Goal: Task Accomplishment & Management: Use online tool/utility

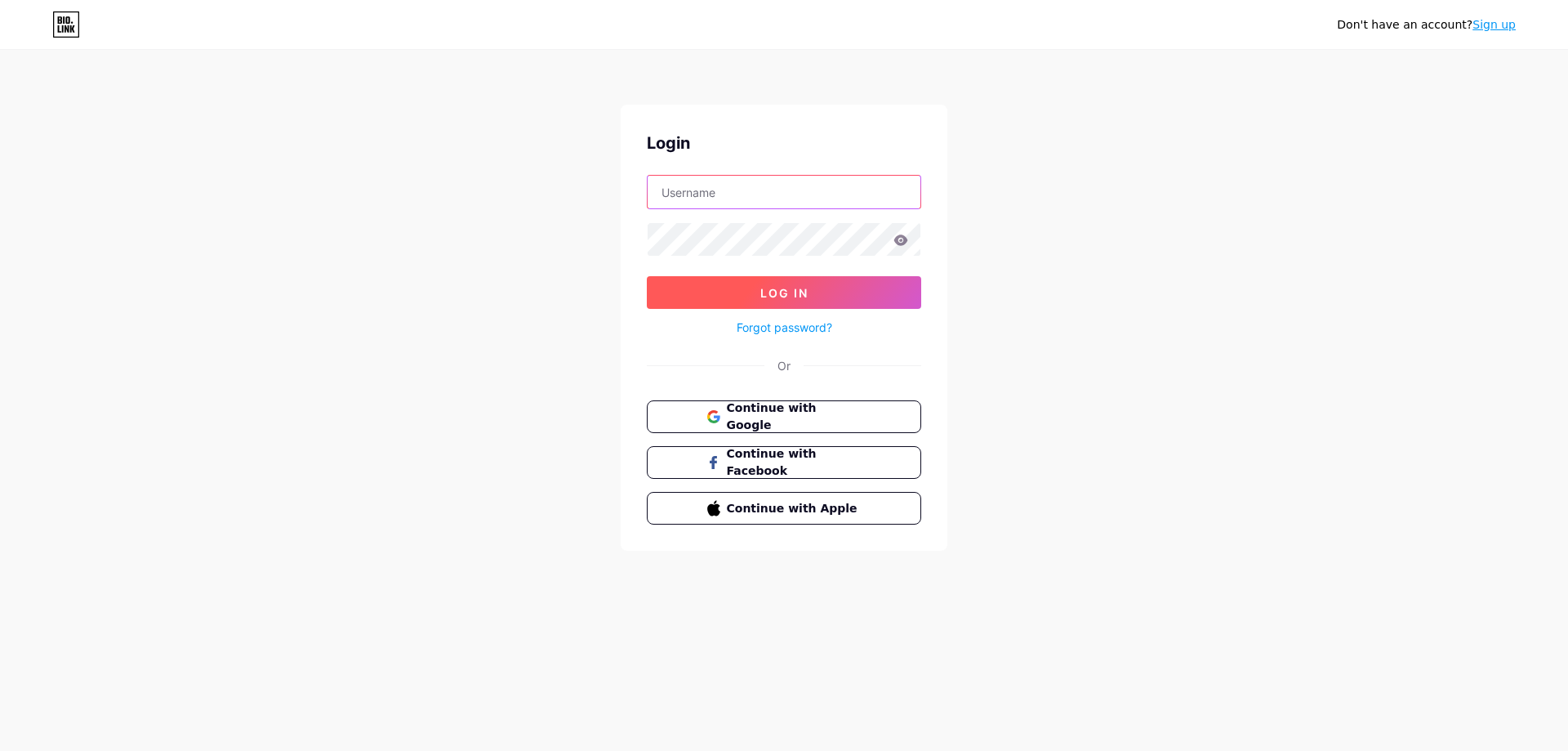
type input "[PERSON_NAME][EMAIL_ADDRESS][DOMAIN_NAME]"
click at [838, 300] on button "Log In" at bounding box center [784, 292] width 275 height 33
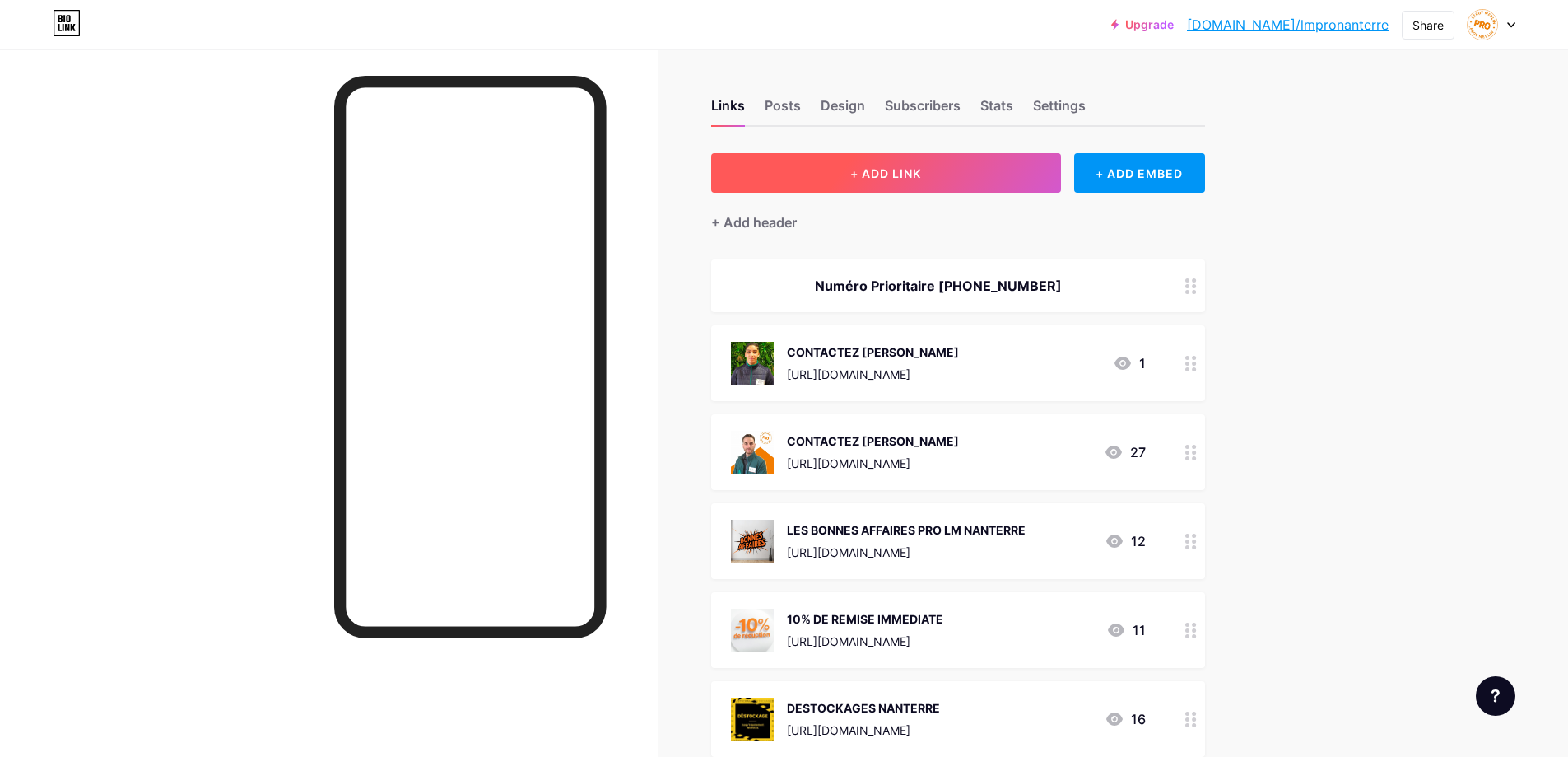
click at [872, 170] on span "+ ADD LINK" at bounding box center [885, 173] width 71 height 14
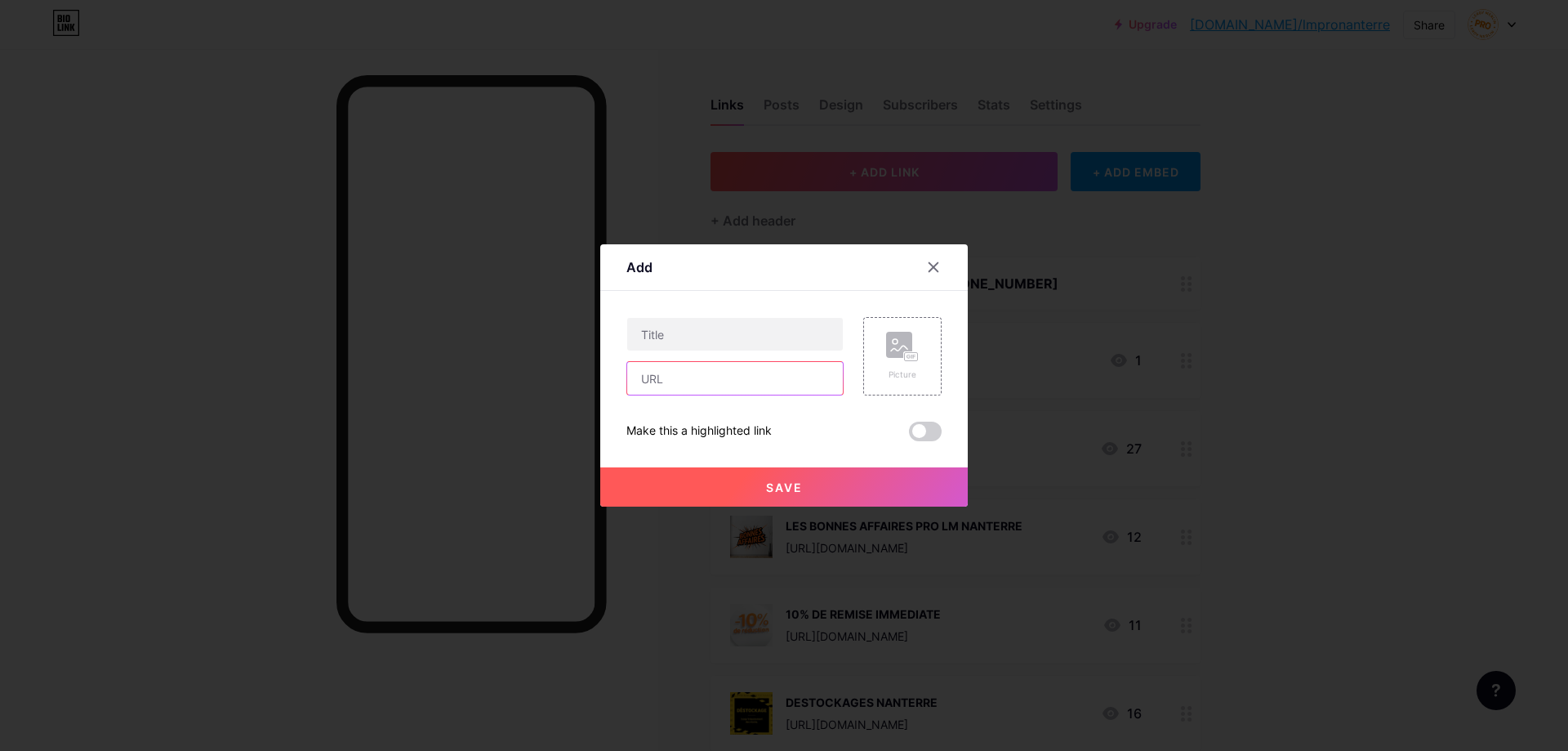
click at [706, 366] on input "text" at bounding box center [735, 378] width 215 height 33
paste input "[URL][DOMAIN_NAME]"
type input "[URL][DOMAIN_NAME]"
click at [708, 337] on input "text" at bounding box center [735, 334] width 215 height 33
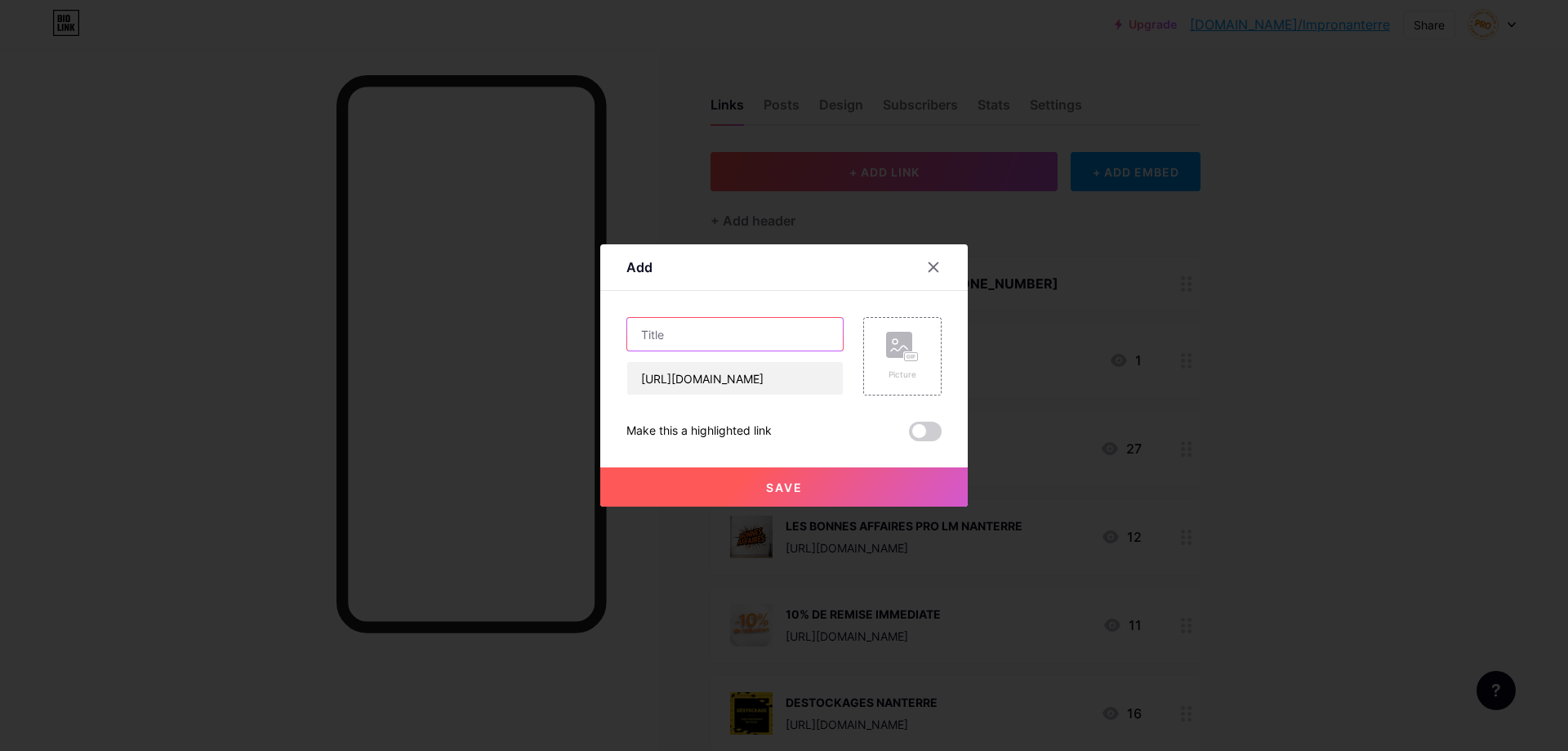
scroll to position [0, 0]
type input "FORMULAIRE [PERSON_NAME]"
click at [767, 484] on span "Save" at bounding box center [785, 486] width 37 height 14
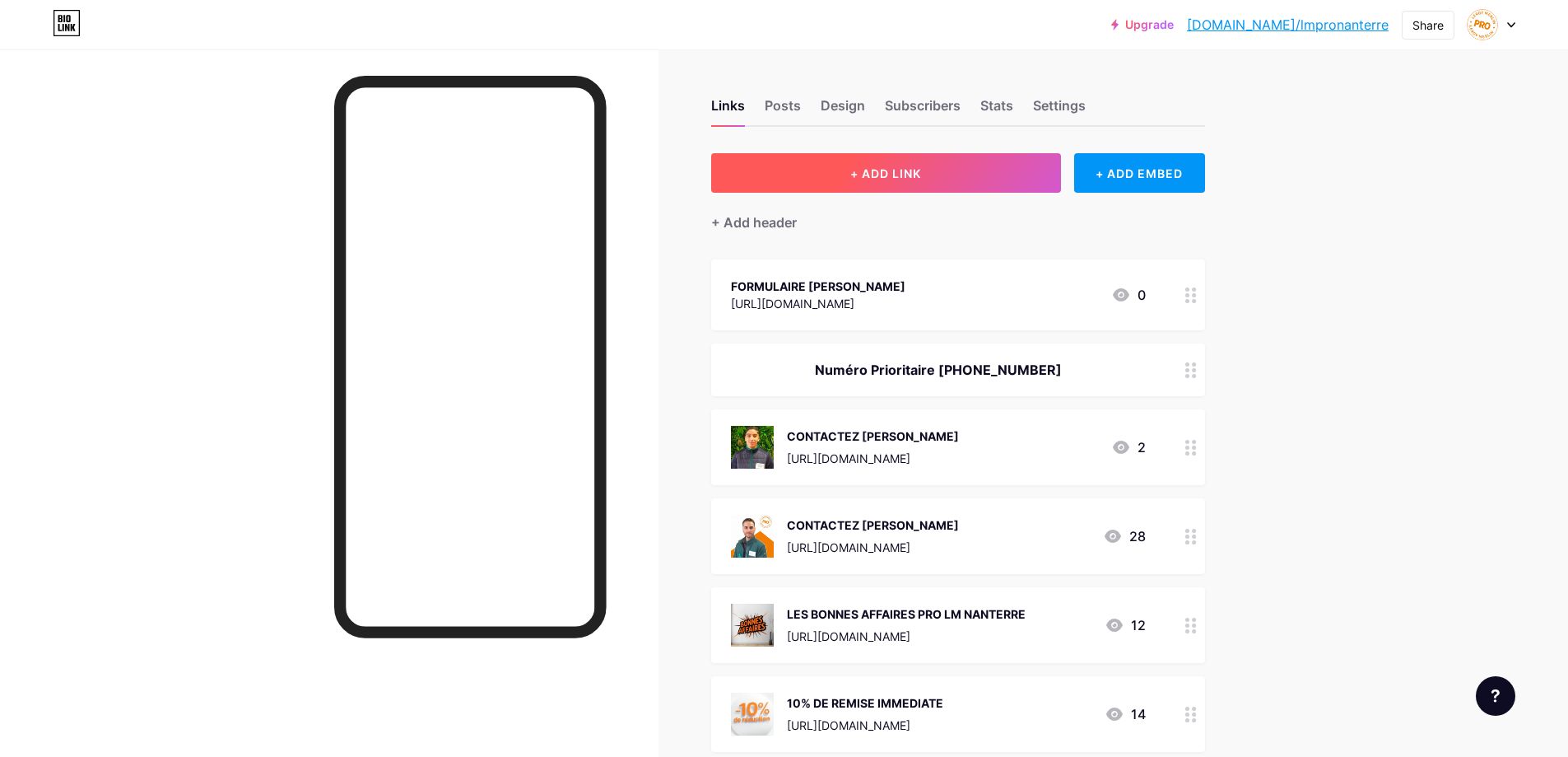
click at [900, 170] on span "+ ADD LINK" at bounding box center [885, 173] width 71 height 14
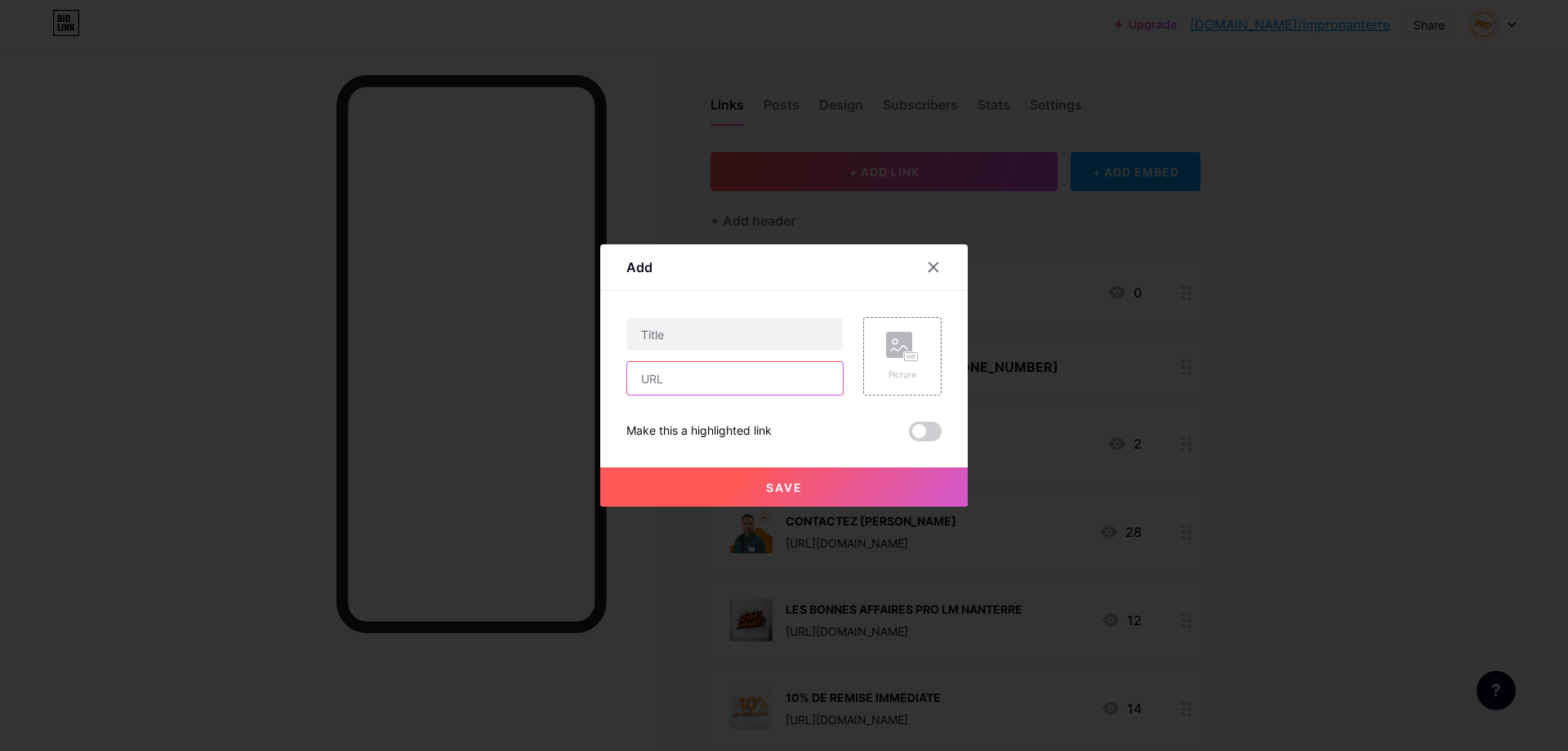
click at [699, 371] on input "text" at bounding box center [735, 378] width 215 height 33
paste input "[URL][DOMAIN_NAME]"
type input "[URL][DOMAIN_NAME]"
click at [724, 338] on input "text" at bounding box center [735, 334] width 215 height 33
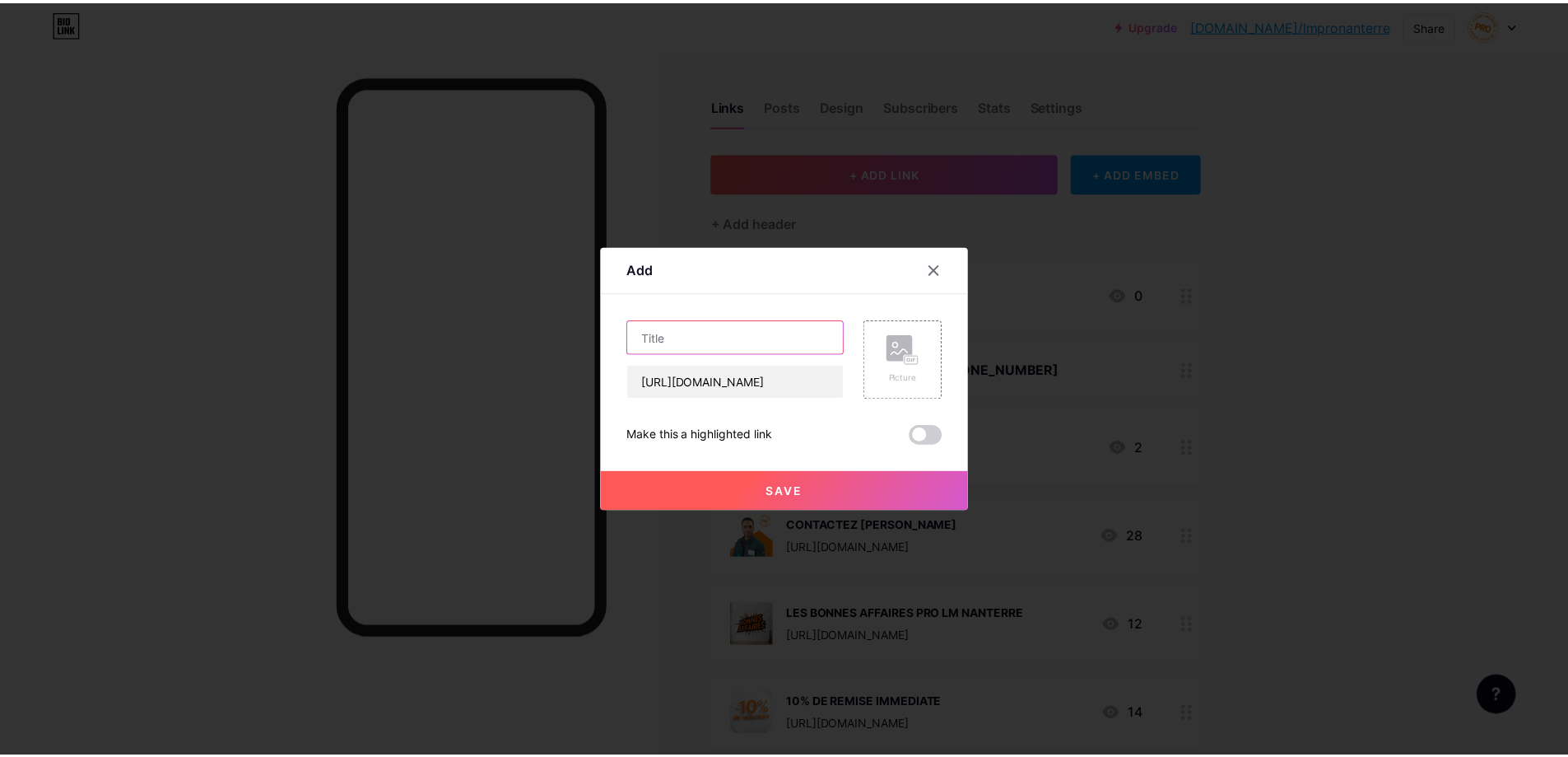
scroll to position [0, 0]
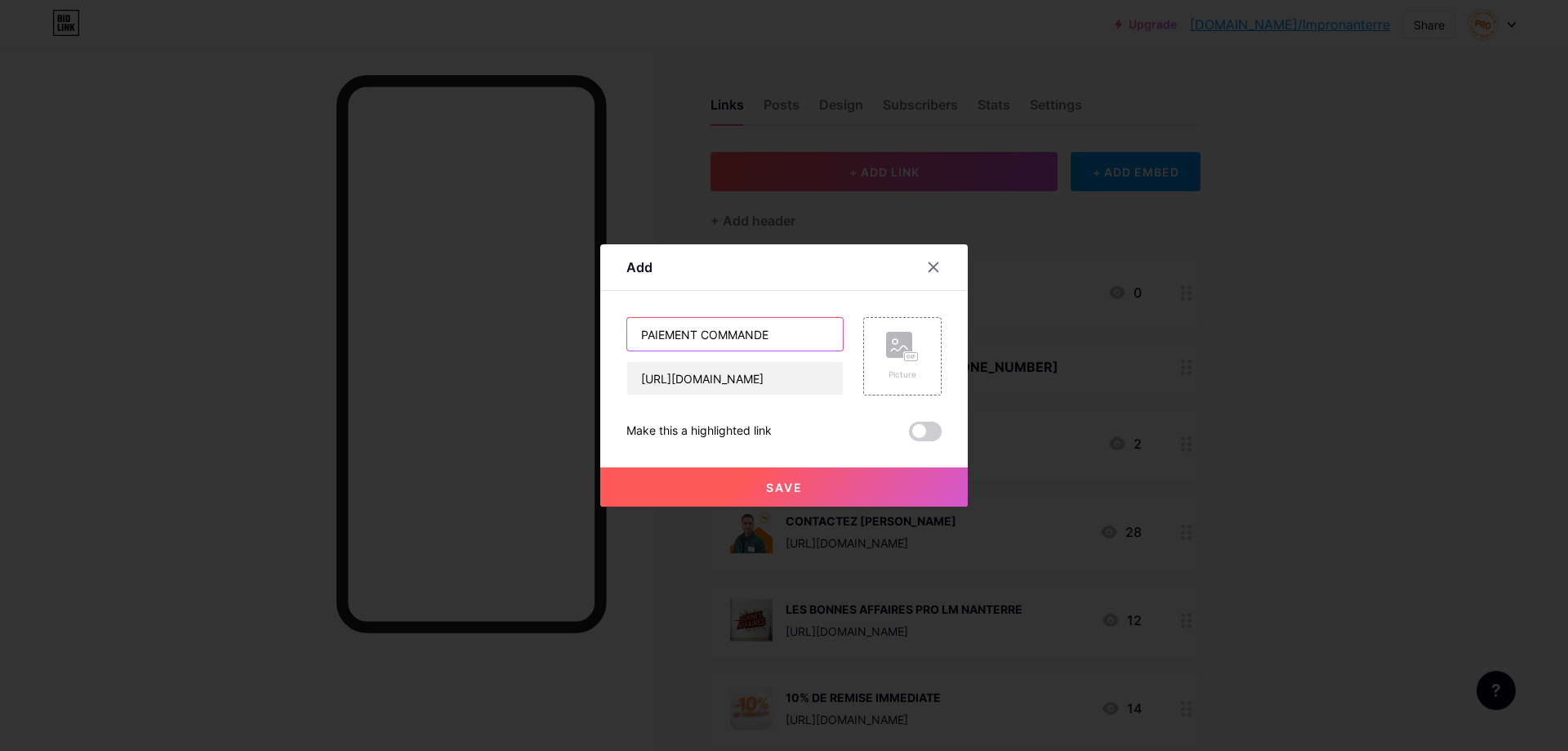
type input "PAIEMENT COMMANDE"
click at [787, 488] on span "Save" at bounding box center [785, 486] width 37 height 14
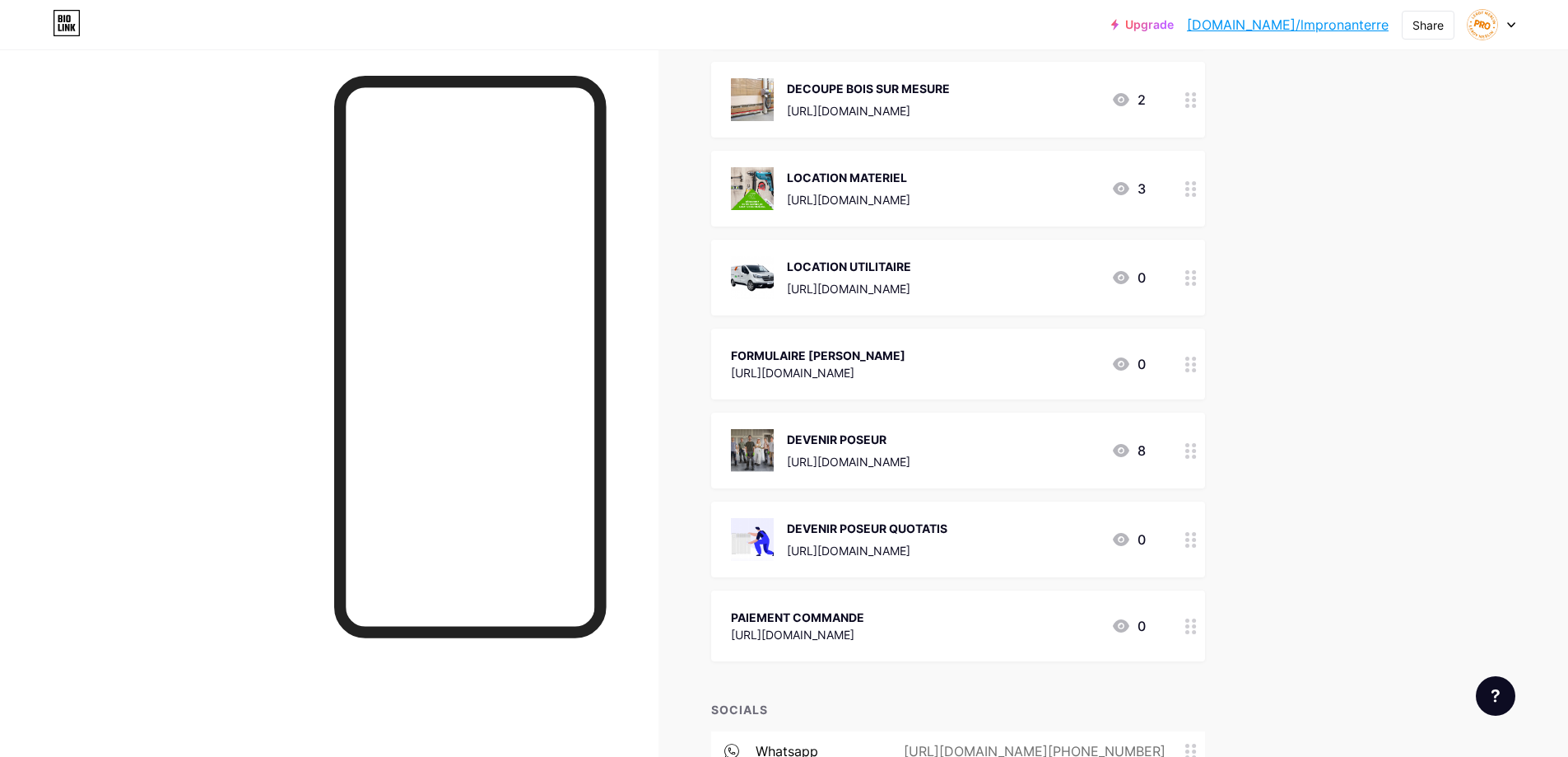
scroll to position [1235, 0]
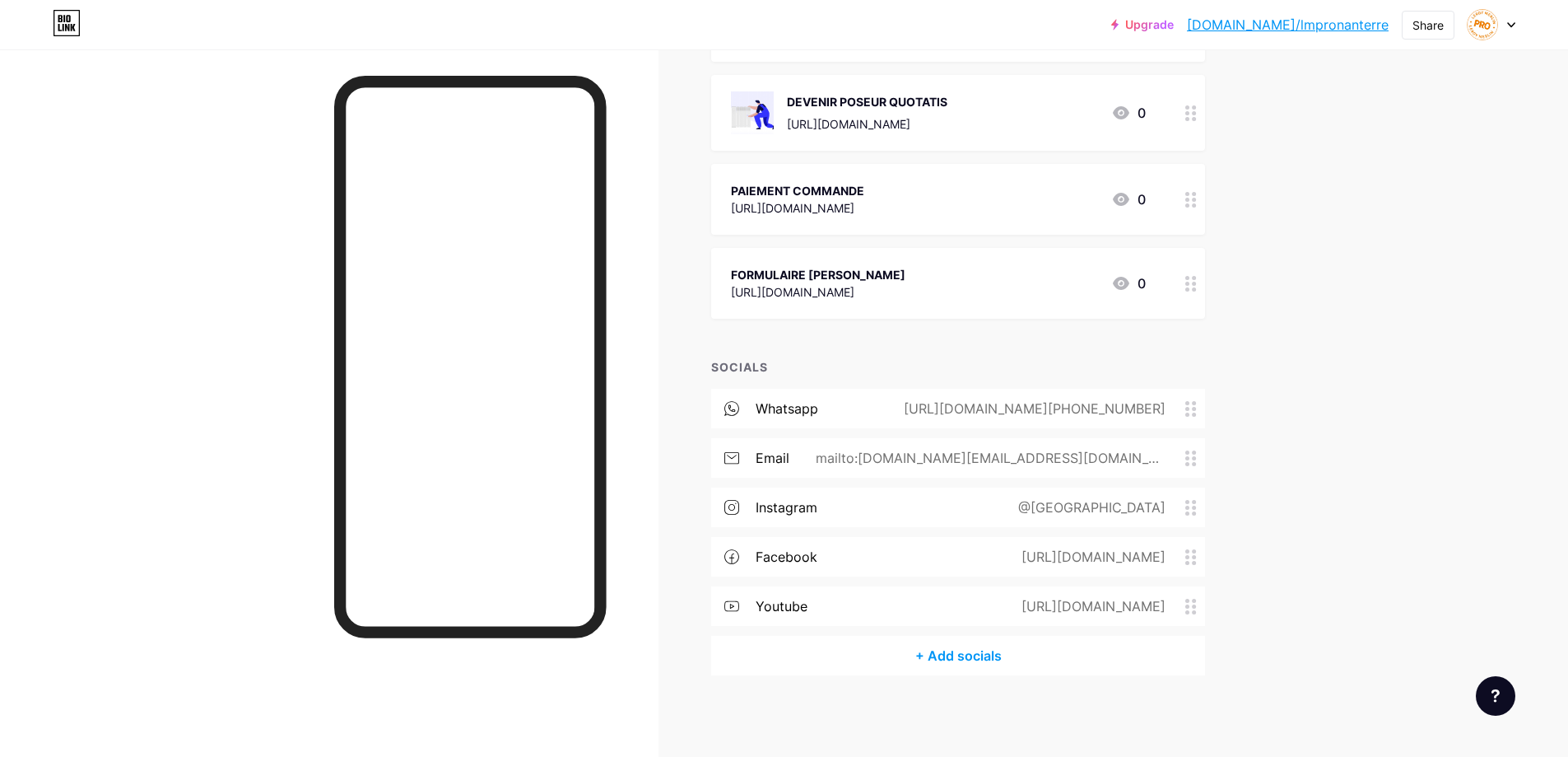
scroll to position [1248, 0]
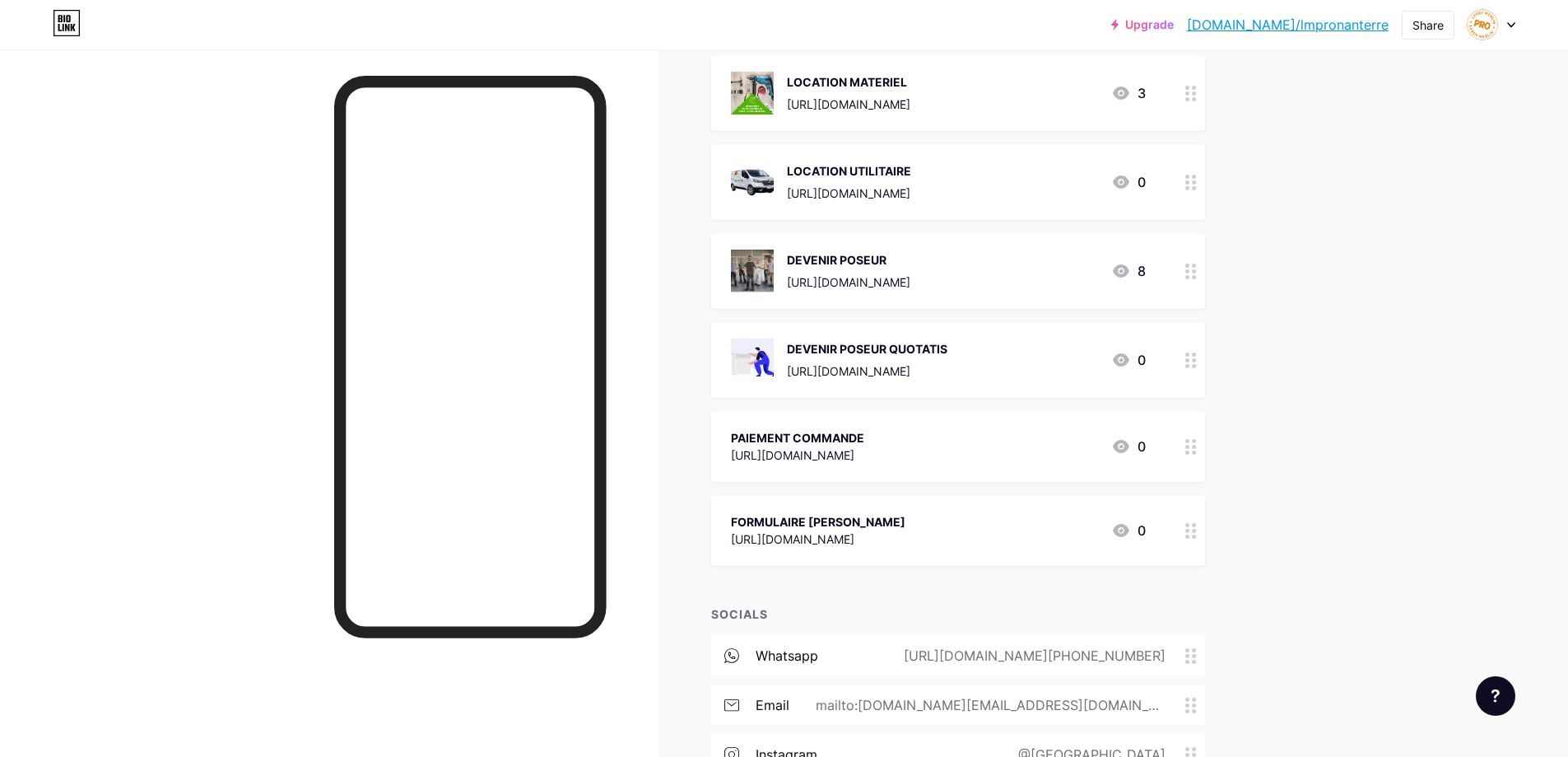
click at [849, 504] on div "FORMULAIRE [PERSON_NAME] [URL][DOMAIN_NAME] 0" at bounding box center [958, 530] width 494 height 71
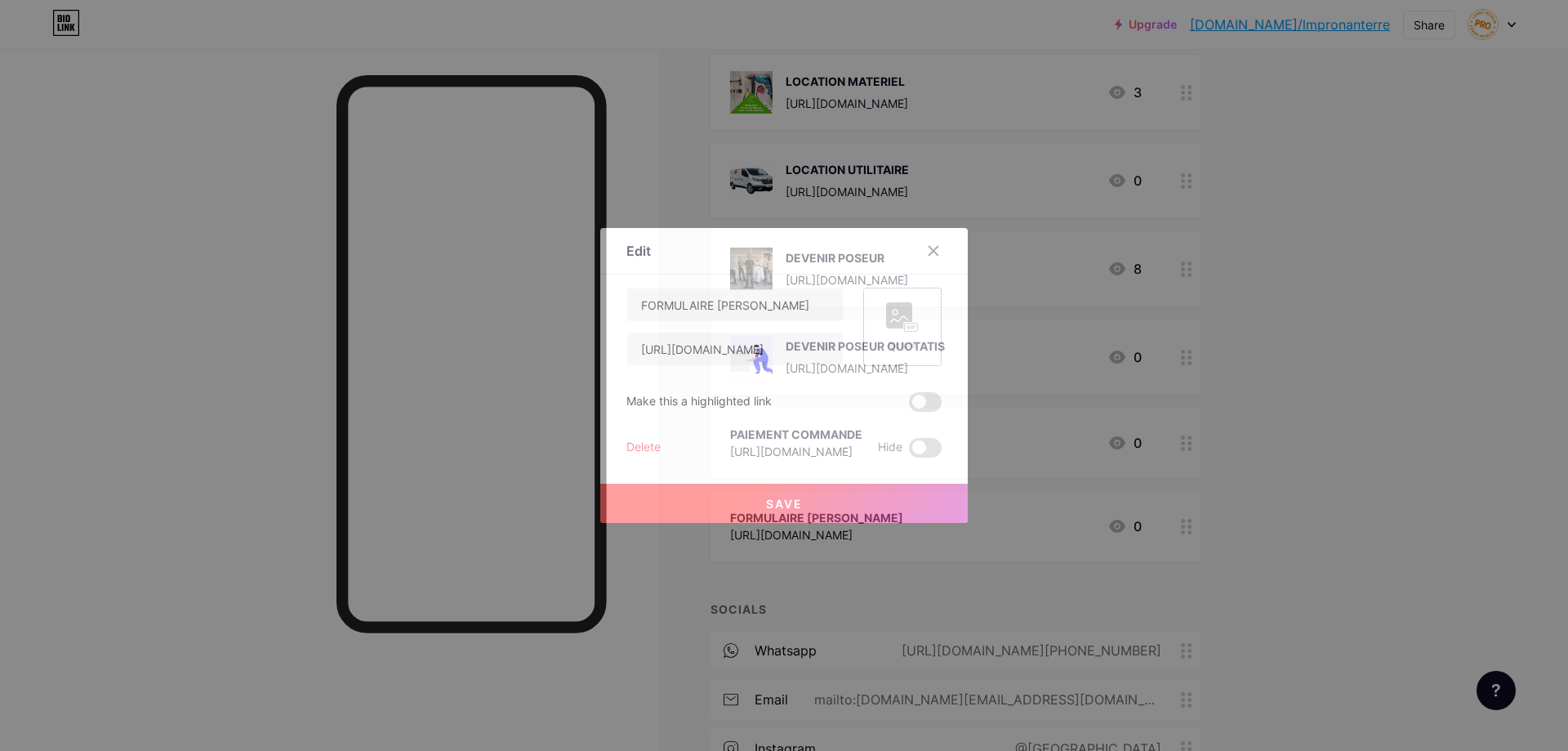
click at [879, 331] on div "Picture" at bounding box center [903, 327] width 79 height 79
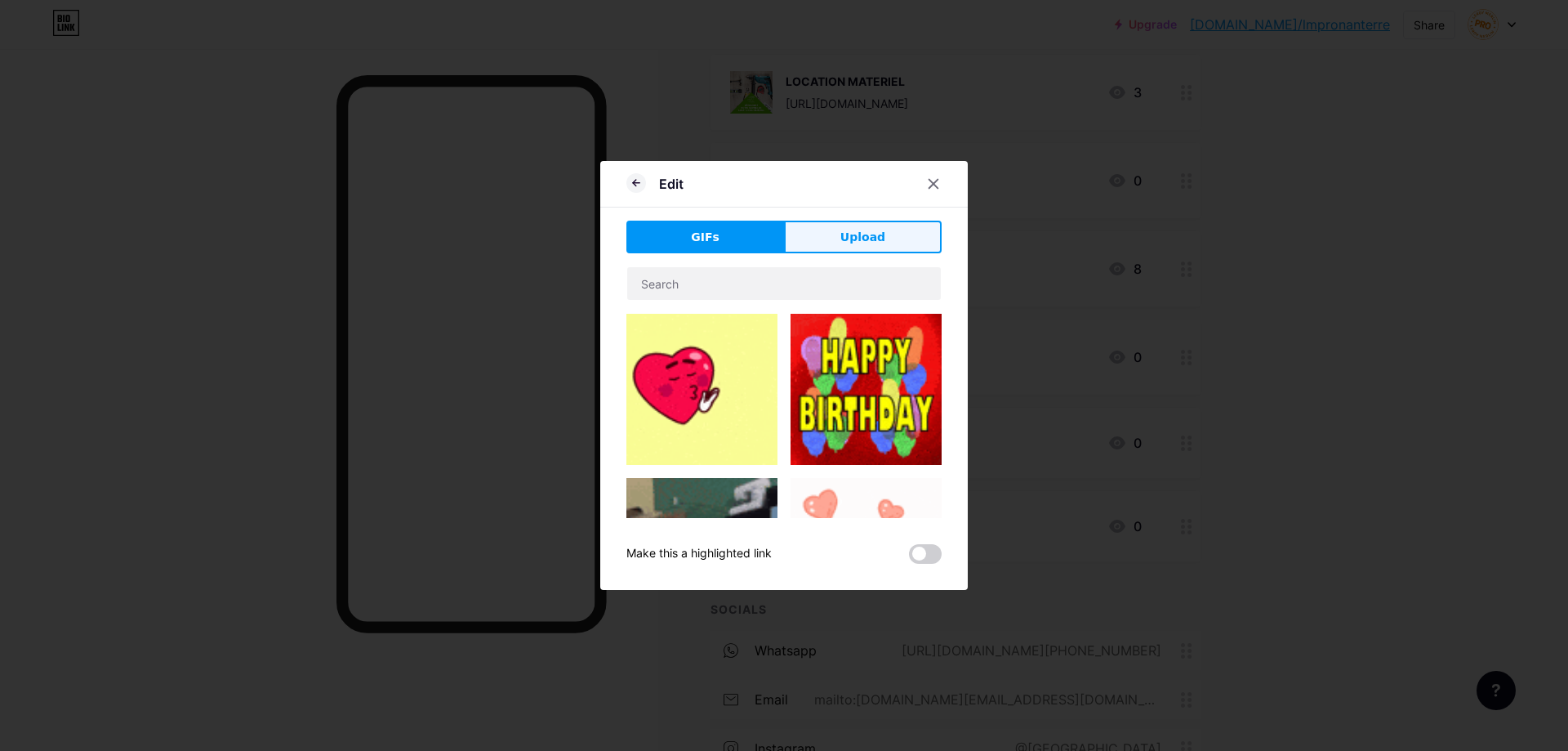
click at [851, 238] on span "Upload" at bounding box center [863, 237] width 45 height 17
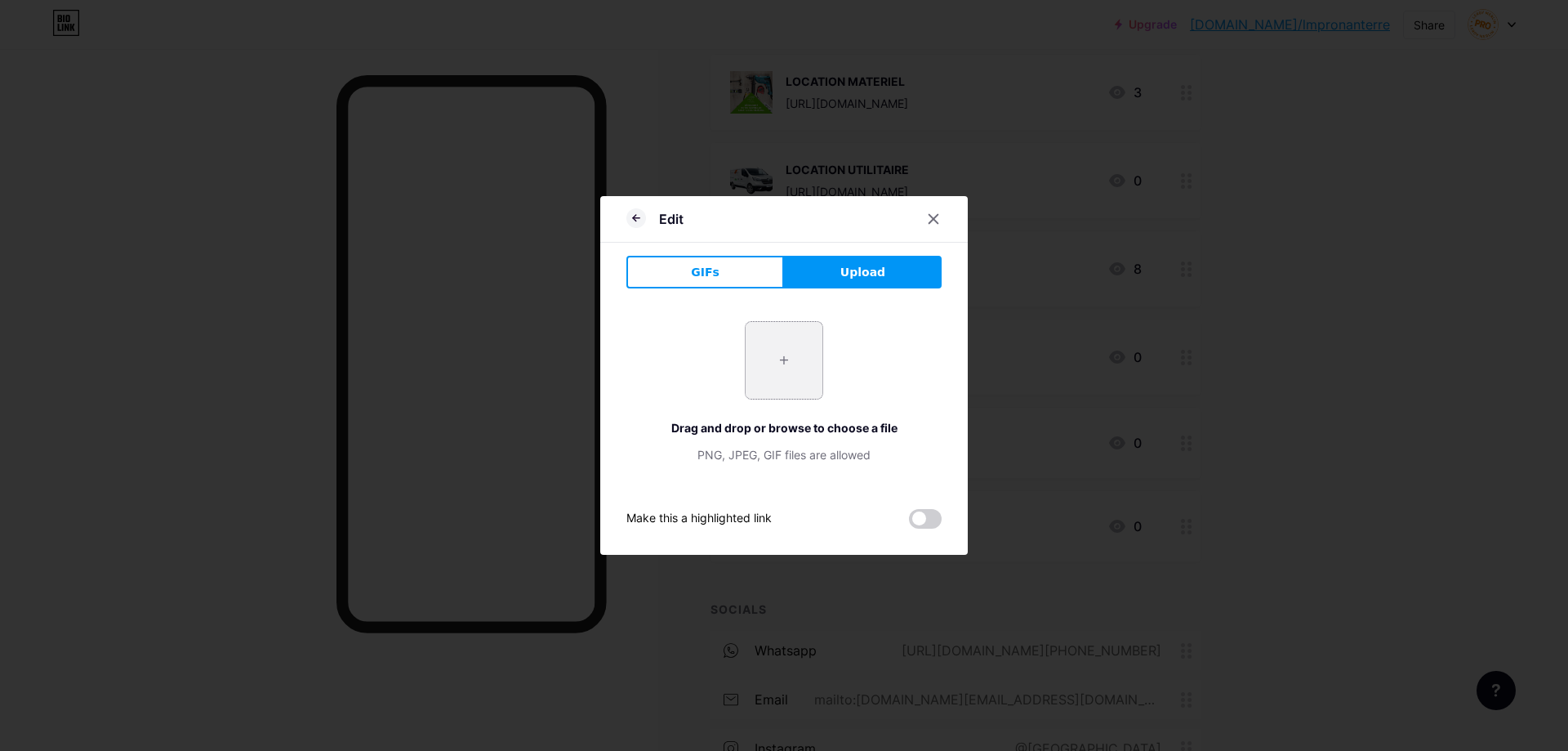
click at [781, 363] on input "file" at bounding box center [784, 360] width 77 height 77
type input "C:\fakepath\list-2389219_1280.png"
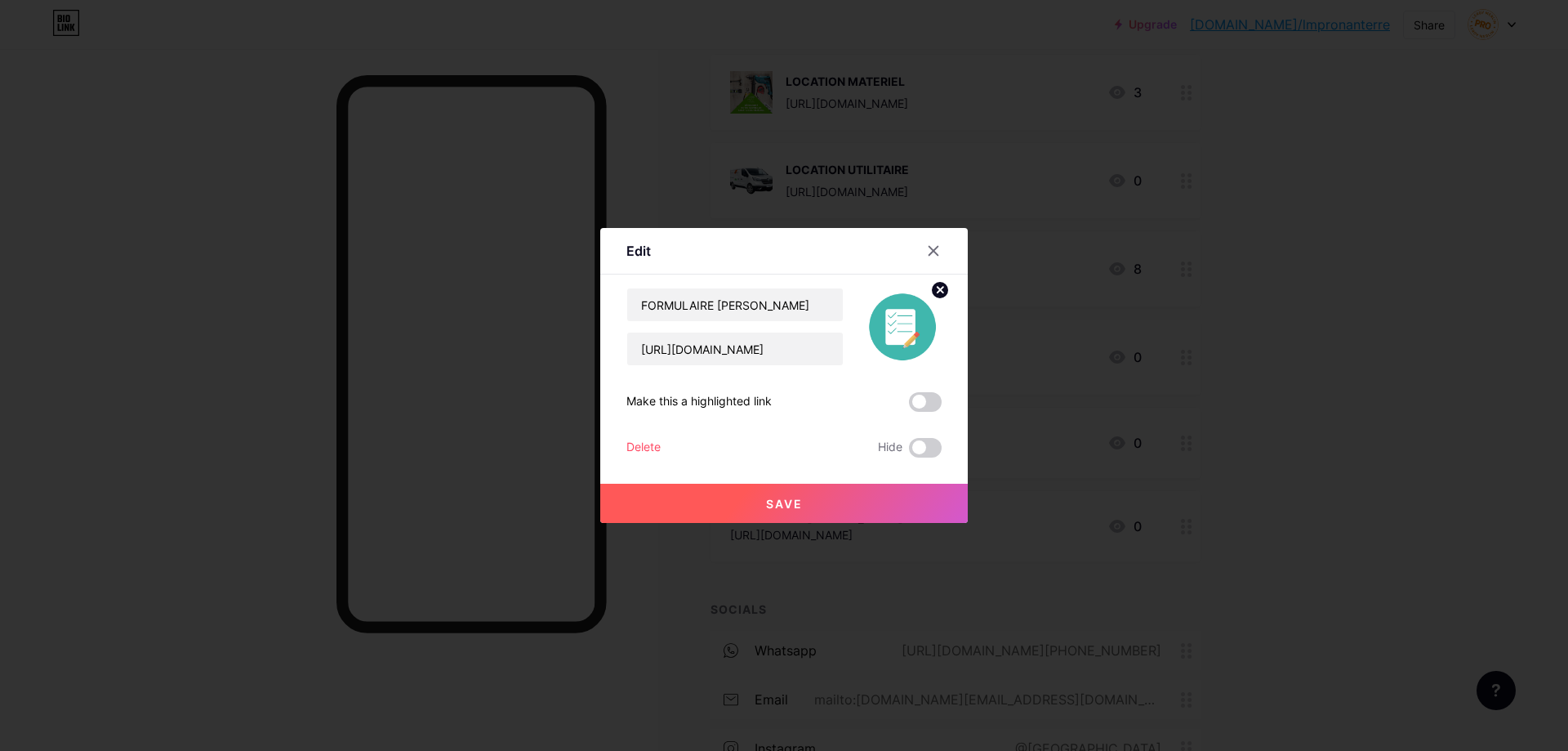
click at [849, 507] on button "Save" at bounding box center [784, 503] width 367 height 39
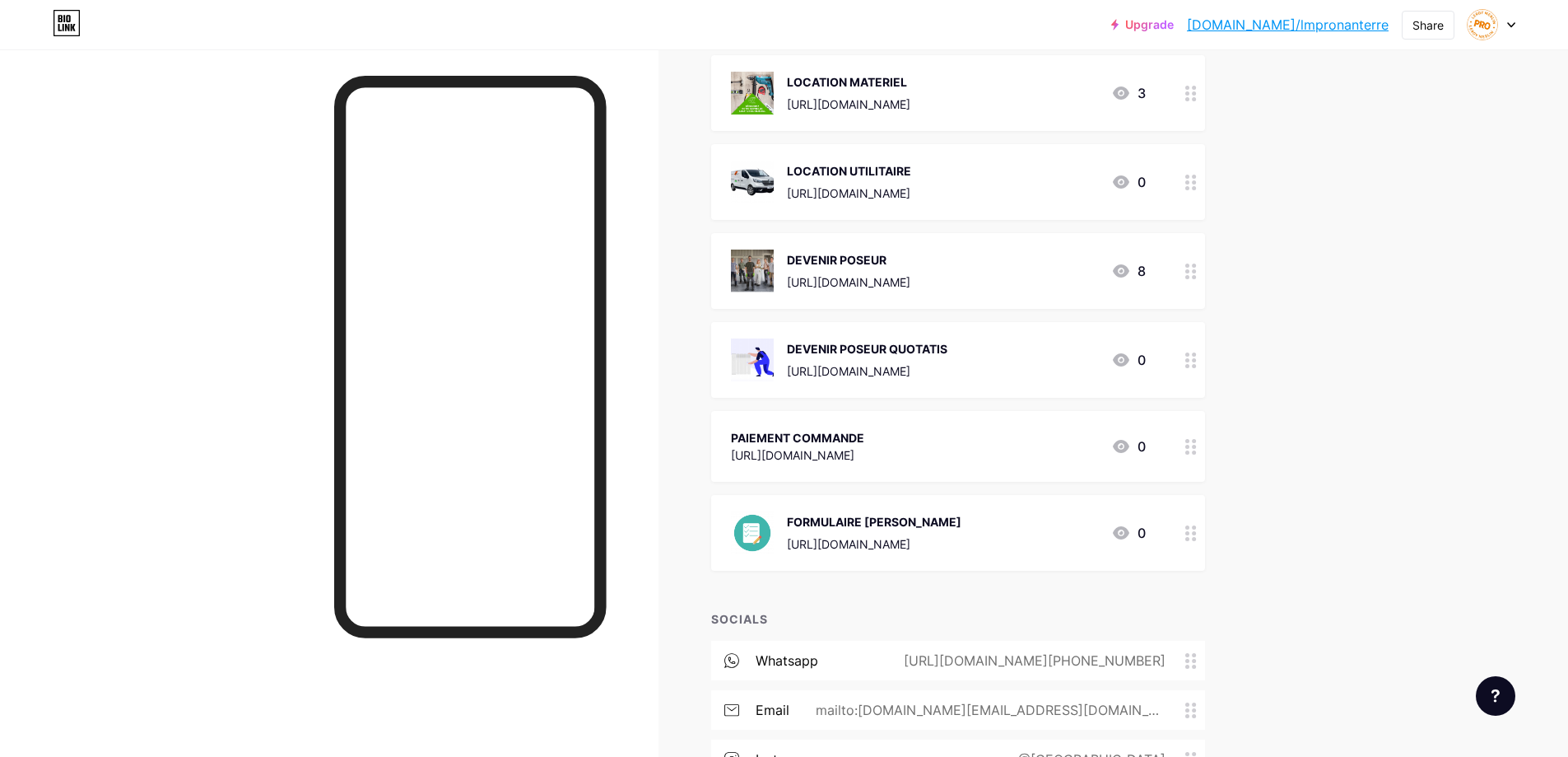
click at [865, 446] on div "[URL][DOMAIN_NAME]" at bounding box center [797, 454] width 133 height 18
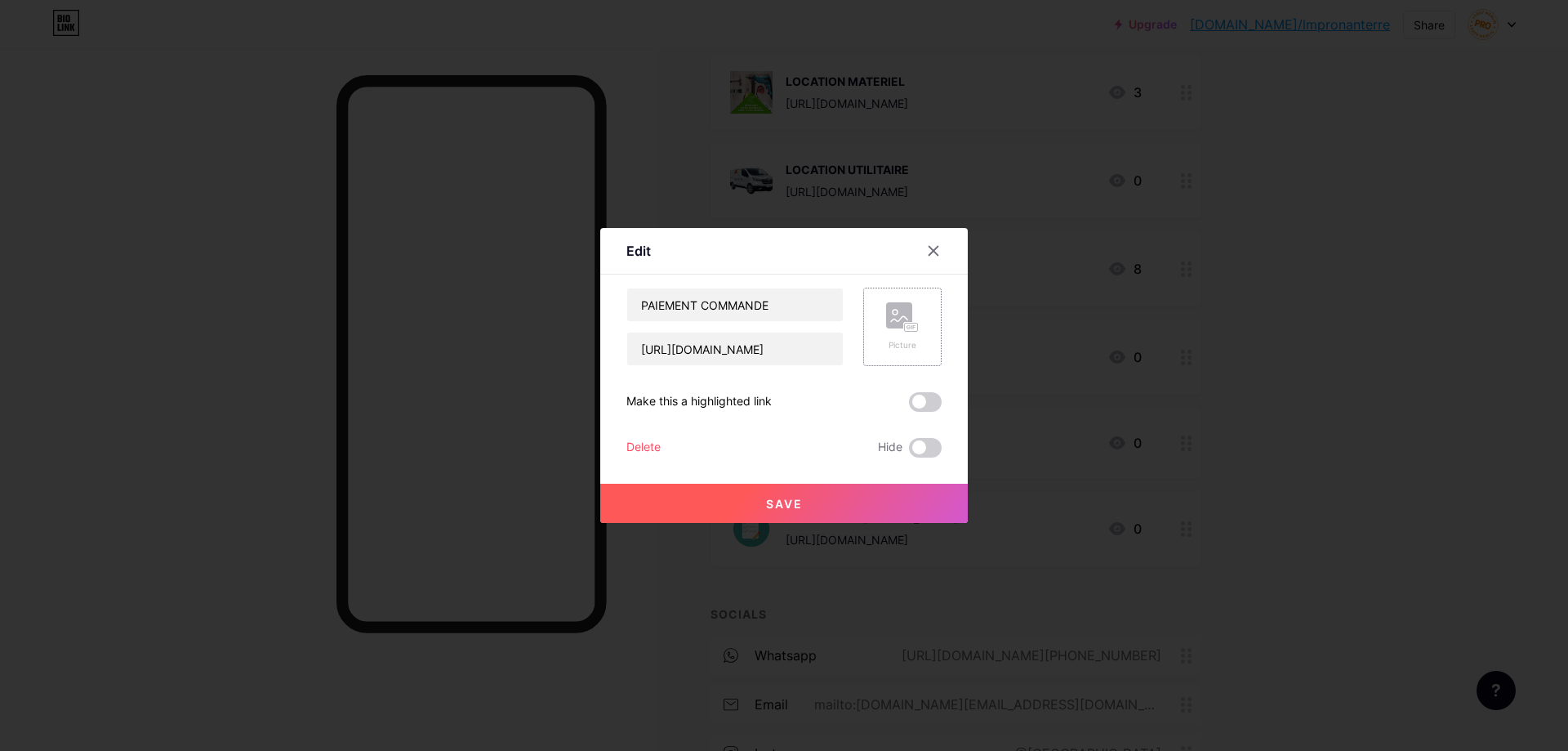
click at [919, 332] on div "Picture" at bounding box center [903, 327] width 33 height 49
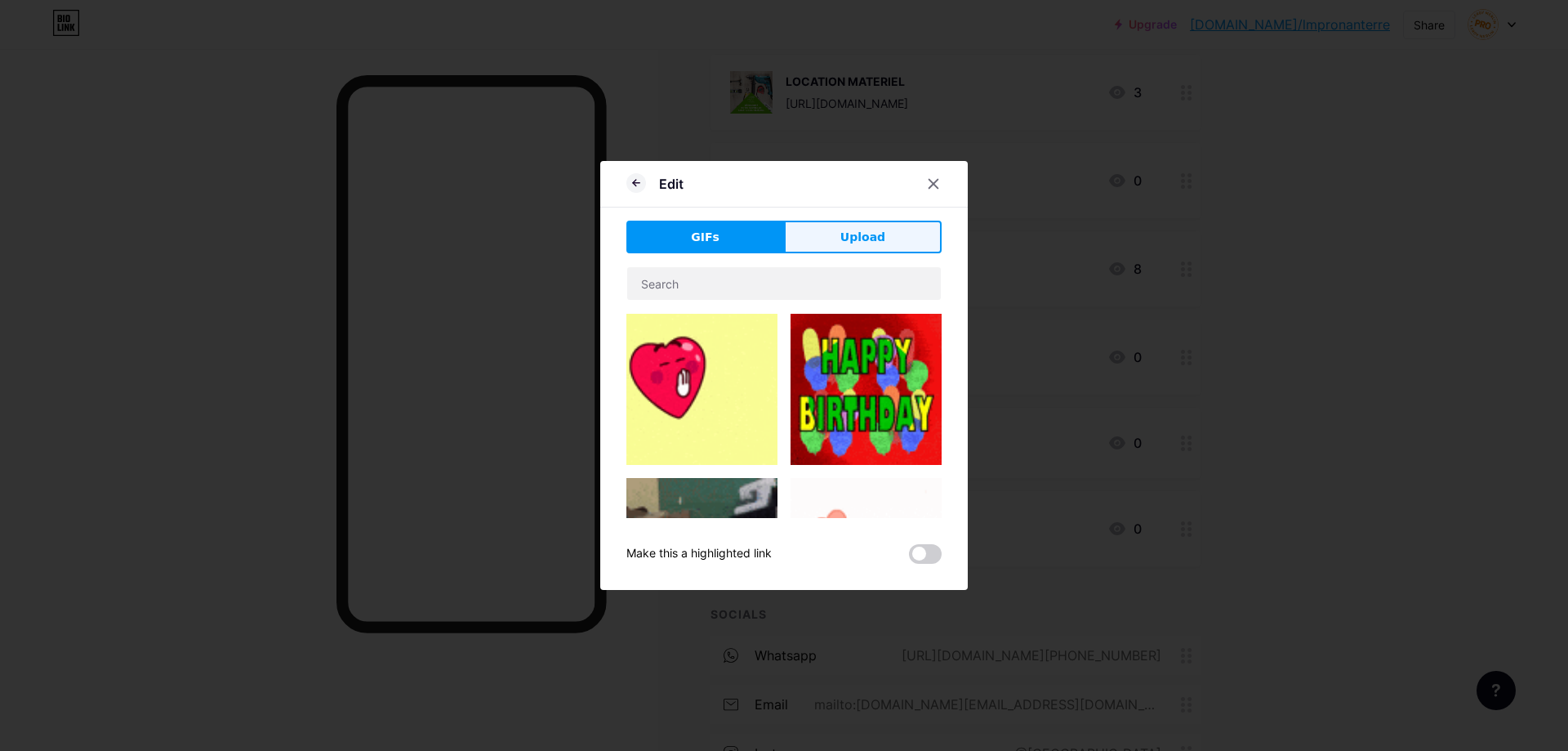
click at [842, 224] on button "Upload" at bounding box center [863, 237] width 158 height 33
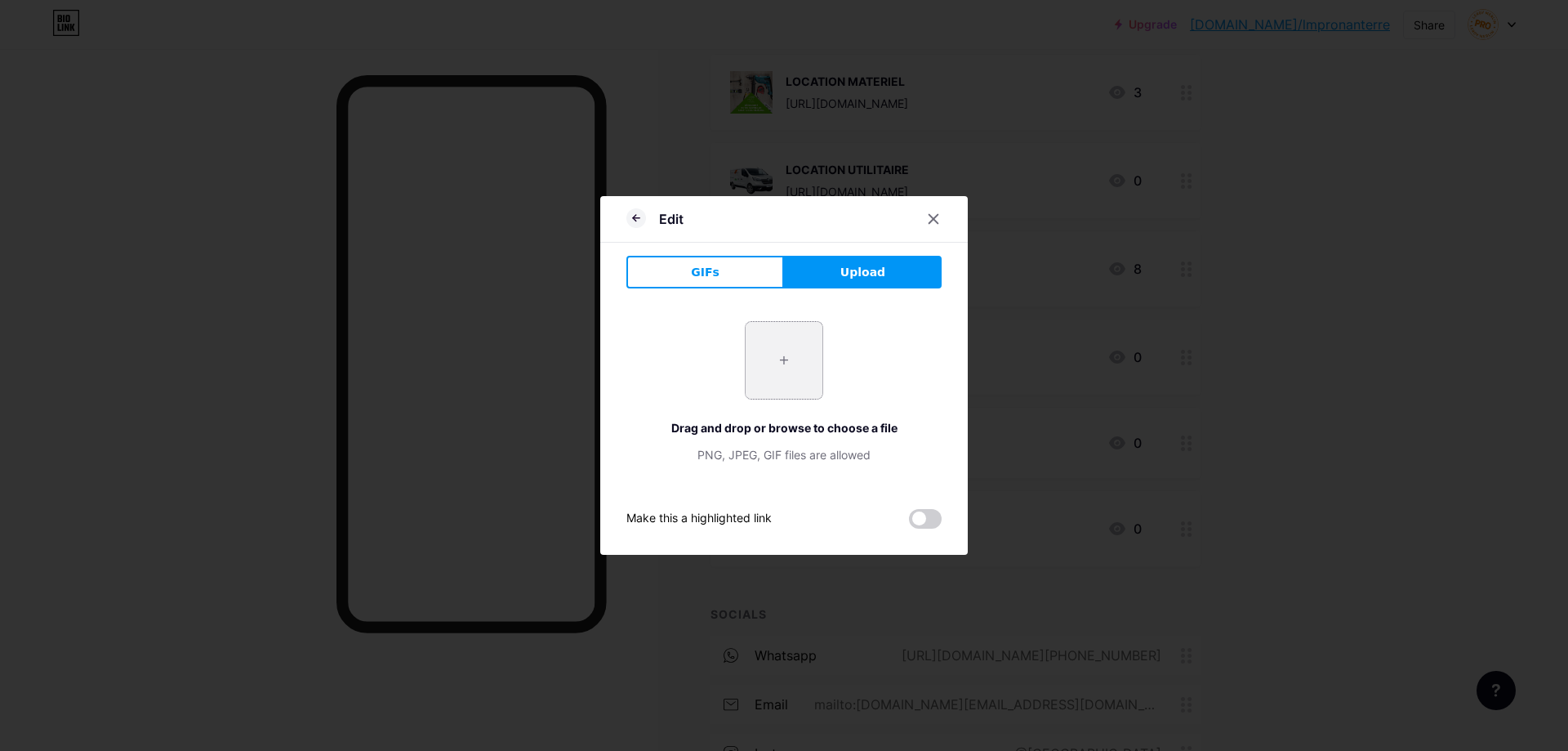
click at [798, 363] on input "file" at bounding box center [784, 360] width 77 height 77
type input "C:\fakepath\icone-de-ligne-de-paiement-en-ligne-illustration-simple-de-la-colle…"
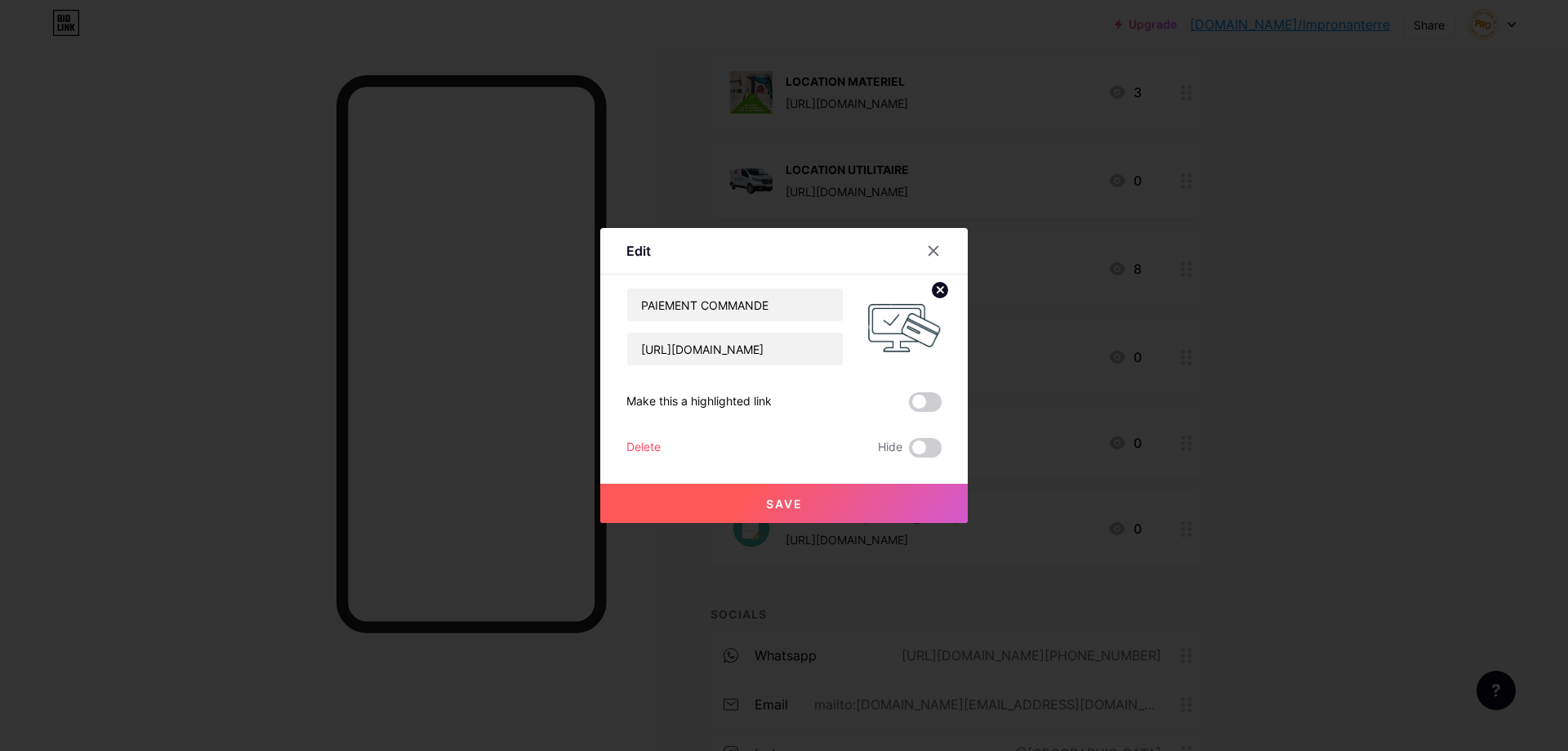
click at [858, 505] on button "Save" at bounding box center [784, 503] width 367 height 39
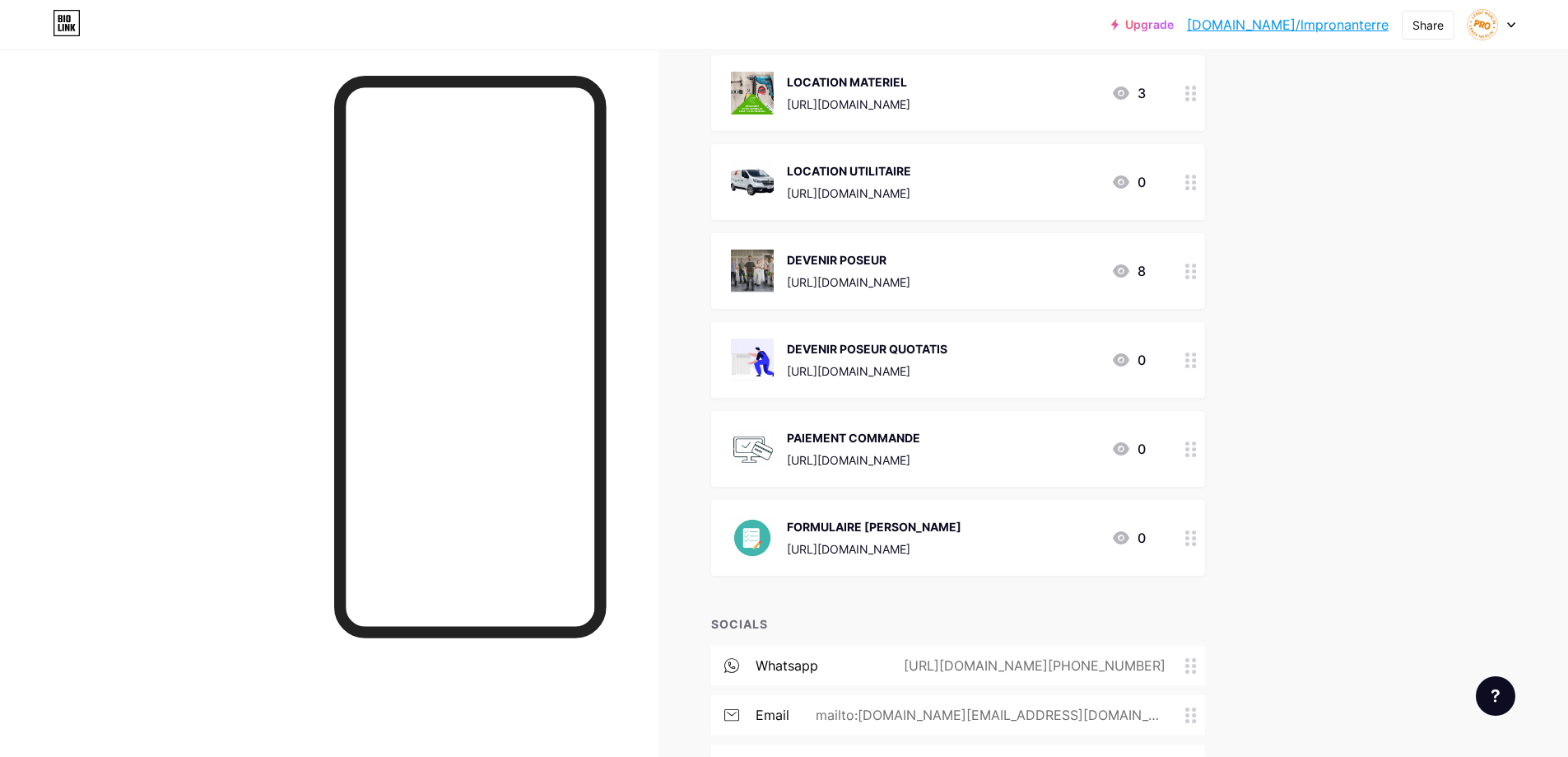
click at [868, 531] on div "FORMULAIRE [PERSON_NAME]" at bounding box center [874, 526] width 174 height 18
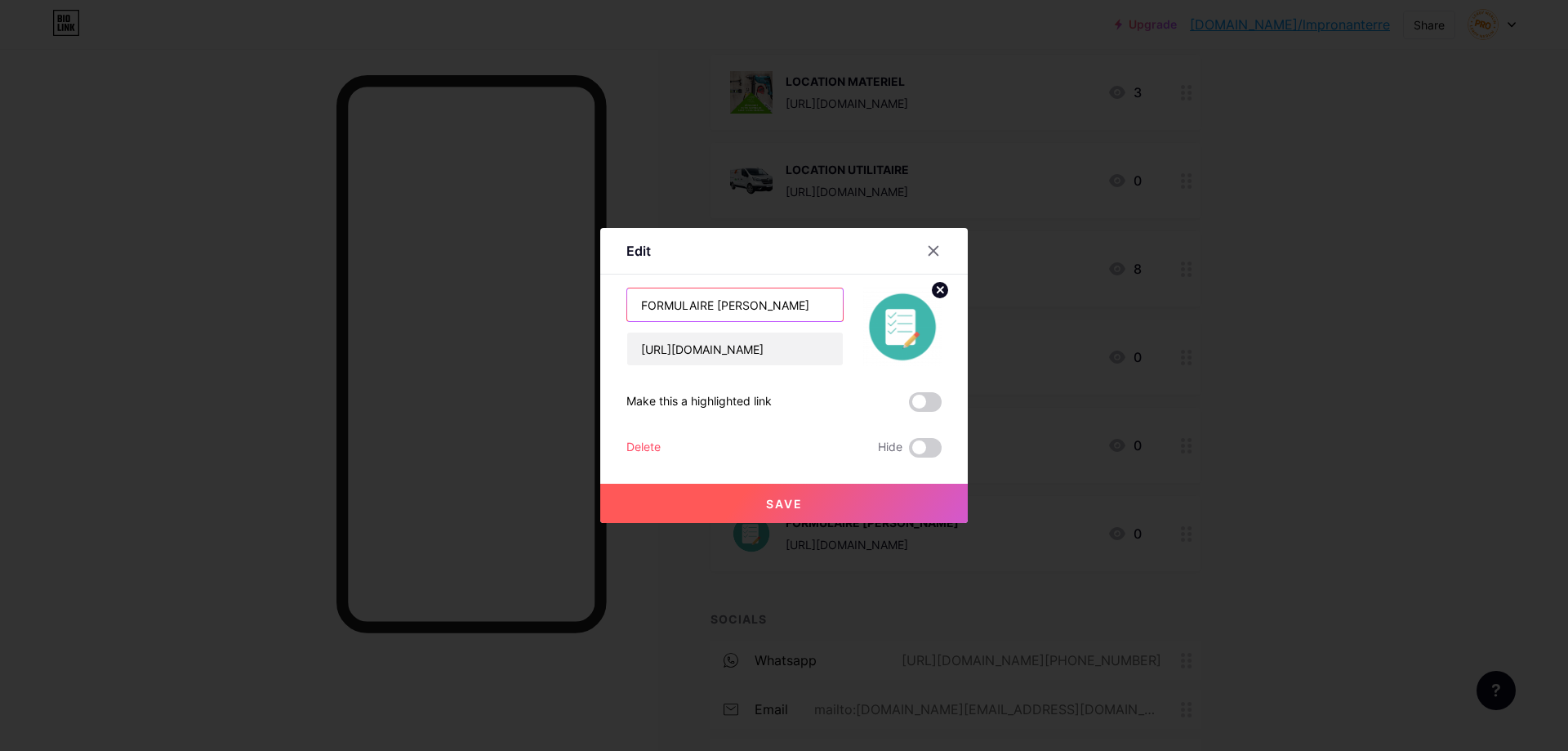
drag, startPoint x: 718, startPoint y: 299, endPoint x: 902, endPoint y: 307, distance: 184.2
click at [902, 307] on div "FORMULAIRE [PERSON_NAME] [URL][DOMAIN_NAME]" at bounding box center [784, 327] width 315 height 79
type input "FORMULAIRE DE CONTACT"
click at [828, 496] on button "Save" at bounding box center [784, 503] width 367 height 39
